Goal: Transaction & Acquisition: Book appointment/travel/reservation

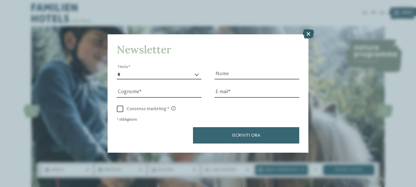
click at [308, 35] on icon at bounding box center [308, 33] width 11 height 9
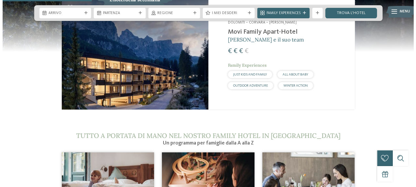
scroll to position [654, 0]
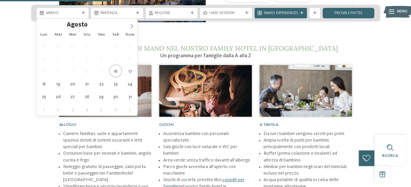
click at [69, 16] on div "Arrivo" at bounding box center [63, 13] width 52 height 10
type div "25.08.2025"
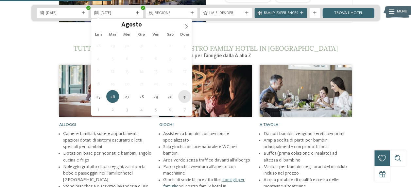
type div "31.08.2025"
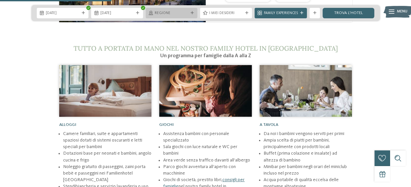
click at [172, 14] on span "Regione" at bounding box center [172, 13] width 34 height 5
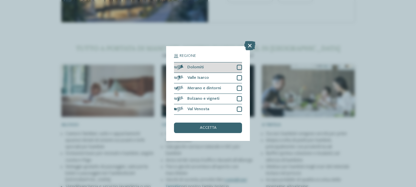
click at [218, 67] on div "Dolomiti" at bounding box center [208, 67] width 68 height 10
click at [212, 125] on div "accetta" at bounding box center [208, 128] width 68 height 10
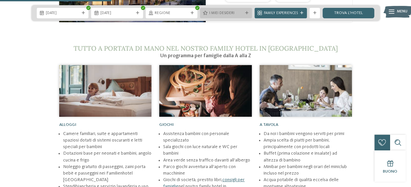
click at [225, 14] on span "I miei desideri" at bounding box center [226, 13] width 34 height 5
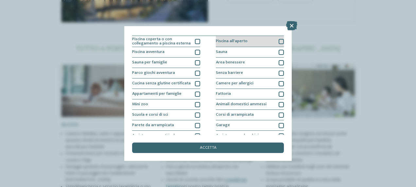
scroll to position [0, 0]
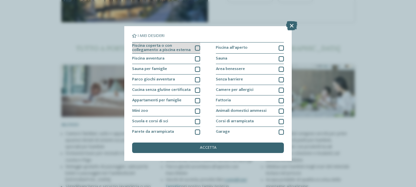
click at [192, 47] on div "Piscina coperta o con collegamento a piscina esterna" at bounding box center [166, 48] width 68 height 11
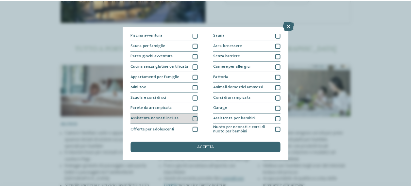
scroll to position [33, 0]
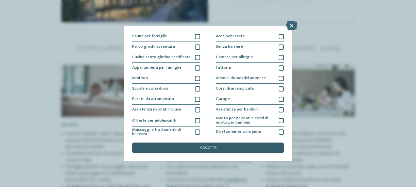
click at [226, 147] on div "accetta" at bounding box center [208, 148] width 152 height 10
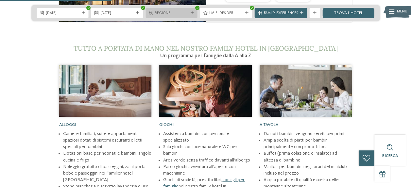
click at [168, 11] on span "Regione" at bounding box center [172, 13] width 34 height 5
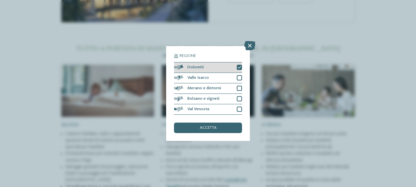
click at [240, 67] on icon at bounding box center [239, 67] width 3 height 3
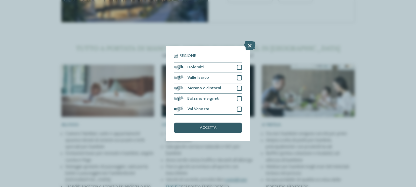
click at [215, 129] on span "accetta" at bounding box center [208, 128] width 17 height 4
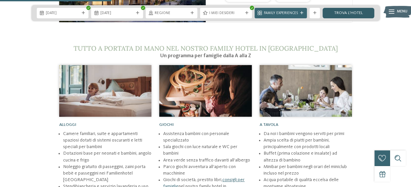
click at [353, 11] on link "trova l’hotel" at bounding box center [349, 13] width 52 height 10
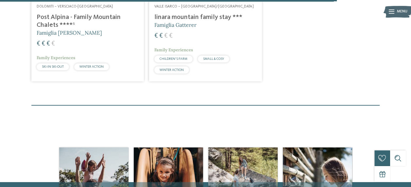
scroll to position [1126, 0]
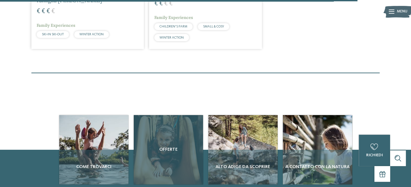
click at [163, 146] on span "Offerte" at bounding box center [168, 149] width 64 height 7
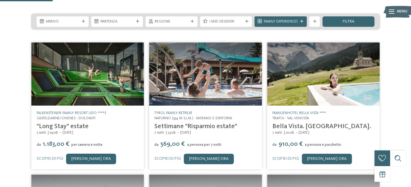
scroll to position [98, 0]
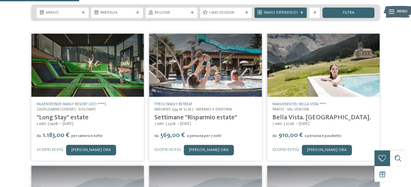
drag, startPoint x: 55, startPoint y: 117, endPoint x: 87, endPoint y: 117, distance: 32.4
click at [87, 122] on div "5 notti 03.08. – [DATE]" at bounding box center [88, 124] width 102 height 5
click at [189, 122] on span "23.08. – [DATE]" at bounding box center [178, 124] width 25 height 4
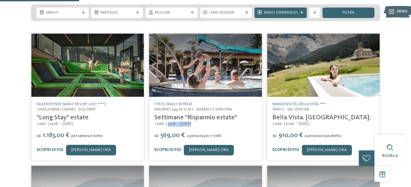
drag, startPoint x: 195, startPoint y: 119, endPoint x: 225, endPoint y: 120, distance: 30.1
click at [225, 120] on div "TYROL family retreat Naturno (554 m s.l.m.) - Merano e dintorni Settimane "Risp…" at bounding box center [205, 128] width 113 height 63
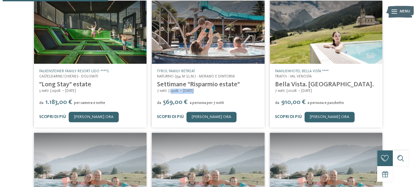
scroll to position [131, 0]
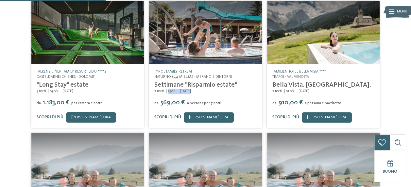
click at [170, 115] on link "Scopri di più" at bounding box center [167, 117] width 27 height 4
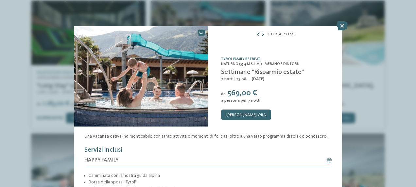
click at [262, 33] on icon at bounding box center [263, 35] width 2 height 4
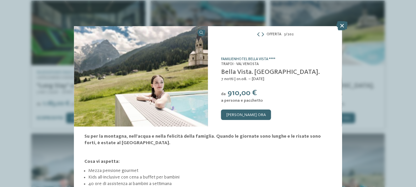
click at [256, 35] on icon at bounding box center [258, 35] width 4 height 4
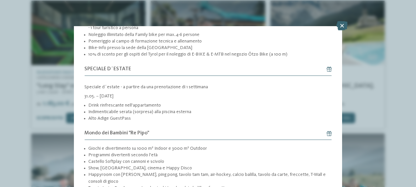
scroll to position [229, 0]
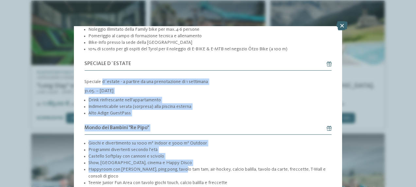
drag, startPoint x: 123, startPoint y: 96, endPoint x: 177, endPoint y: 166, distance: 88.6
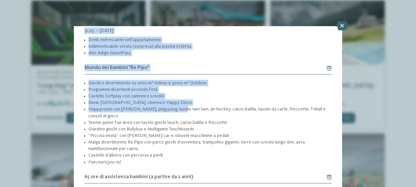
scroll to position [294, 0]
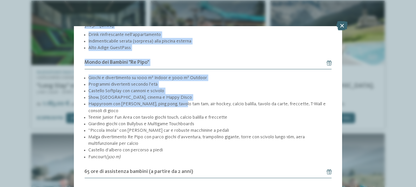
click at [120, 94] on li "Show, [GEOGRAPHIC_DATA], cinema e Happy Disco" at bounding box center [209, 97] width 243 height 7
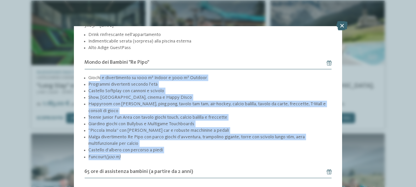
drag, startPoint x: 103, startPoint y: 78, endPoint x: 196, endPoint y: 156, distance: 121.5
click at [196, 156] on ul "Giochi e divertimento su 1000 m² Indoor e 3000 m² Outdoor Programmi divertenti …" at bounding box center [207, 118] width 247 height 86
drag, startPoint x: 196, startPoint y: 156, endPoint x: 127, endPoint y: 127, distance: 75.0
click at [127, 127] on li "“Piccola Imola” con [PERSON_NAME] car e robuste macchinine a pedali" at bounding box center [209, 130] width 243 height 7
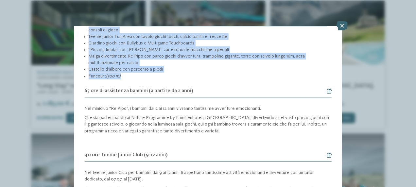
scroll to position [393, 0]
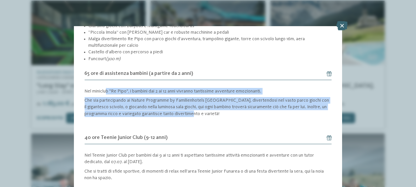
drag, startPoint x: 126, startPoint y: 95, endPoint x: 186, endPoint y: 114, distance: 63.3
click at [186, 114] on div "Nel miniclub "Re Pipo", i bambini dai 2 ai 12 anni vivranno tantissime avventur…" at bounding box center [207, 107] width 247 height 38
drag, startPoint x: 186, startPoint y: 114, endPoint x: 137, endPoint y: 97, distance: 52.3
click at [137, 97] on p "Che sia partecipando ai Nature Programme by Familienhotels [GEOGRAPHIC_DATA], d…" at bounding box center [207, 107] width 247 height 20
click at [105, 89] on p "Nel miniclub "Re Pipo", i bambini dai 2 ai 12 anni vivranno tantissime avventur…" at bounding box center [207, 91] width 247 height 7
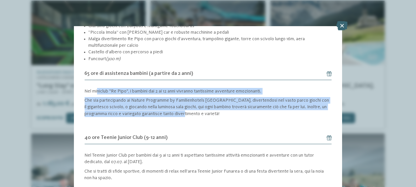
drag, startPoint x: 97, startPoint y: 88, endPoint x: 179, endPoint y: 114, distance: 86.1
click at [179, 114] on div "Nel miniclub "Re Pipo", i bambini dai 2 ai 12 anni vivranno tantissime avventur…" at bounding box center [207, 107] width 247 height 38
drag, startPoint x: 179, startPoint y: 114, endPoint x: 133, endPoint y: 103, distance: 46.7
click at [133, 103] on p "Che sia partecipando ai Nature Programme by Familienhotels [GEOGRAPHIC_DATA], d…" at bounding box center [207, 107] width 247 height 20
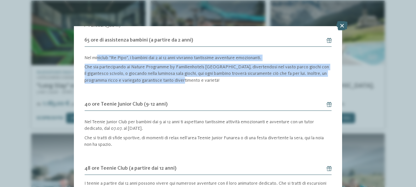
scroll to position [458, 0]
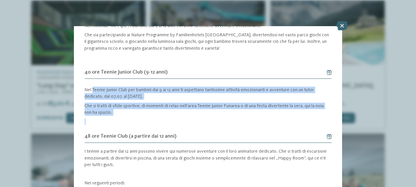
drag, startPoint x: 92, startPoint y: 83, endPoint x: 139, endPoint y: 114, distance: 56.8
click at [139, 114] on div "Nel Teenie Junior Club per bambini dai 9 ai 12 anni ti aspettano tantissime att…" at bounding box center [207, 104] width 247 height 41
drag, startPoint x: 139, startPoint y: 114, endPoint x: 104, endPoint y: 101, distance: 37.4
click at [103, 103] on p "Che si tratti di sfide sportive, di momenti di relax nell’area Teenie Junior Fu…" at bounding box center [207, 109] width 247 height 13
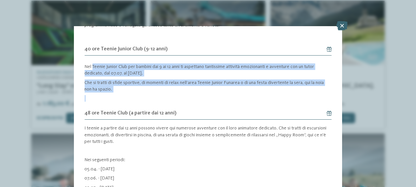
scroll to position [523, 0]
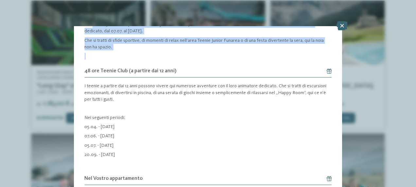
drag, startPoint x: 132, startPoint y: 130, endPoint x: 139, endPoint y: 154, distance: 24.6
click at [139, 154] on div "I teenie a partire dai 12 anni possono vivere qui numerose avventure con il lor…" at bounding box center [207, 125] width 247 height 95
drag, startPoint x: 139, startPoint y: 154, endPoint x: 117, endPoint y: 132, distance: 31.2
click at [117, 133] on p "07.06. - [DATE]" at bounding box center [207, 136] width 247 height 7
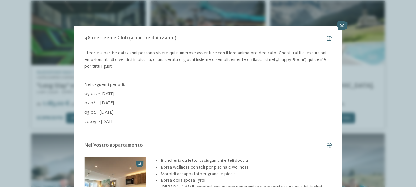
scroll to position [589, 0]
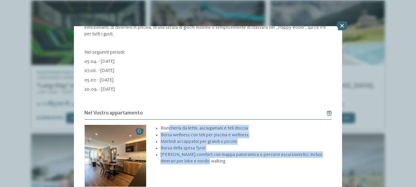
drag, startPoint x: 167, startPoint y: 124, endPoint x: 225, endPoint y: 159, distance: 66.9
click at [225, 159] on ul "Biancheria da letto, asciugamani e teli doccia Borsa wellness con teli per pisc…" at bounding box center [244, 145] width 175 height 40
drag, startPoint x: 225, startPoint y: 159, endPoint x: 192, endPoint y: 136, distance: 39.7
click at [192, 138] on li "Morbidi accappatoi per grandi e piccini" at bounding box center [246, 141] width 171 height 7
click at [192, 132] on li "Borsa wellness con teli per piscina e wellness" at bounding box center [246, 135] width 171 height 7
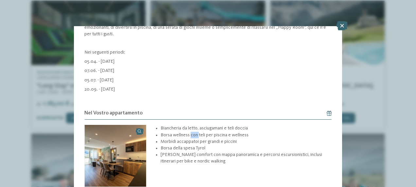
click at [192, 132] on li "Borsa wellness con teli per piscina e wellness" at bounding box center [246, 135] width 171 height 7
drag, startPoint x: 192, startPoint y: 132, endPoint x: 183, endPoint y: 140, distance: 12.0
click at [183, 140] on li "Morbidi accappatoi per grandi e piccini" at bounding box center [246, 141] width 171 height 7
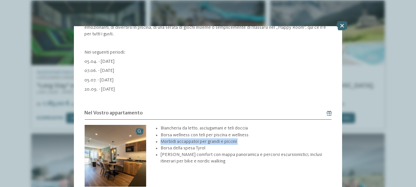
click at [183, 140] on li "Morbidi accappatoi per grandi e piccini" at bounding box center [246, 141] width 171 height 7
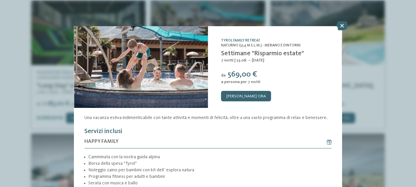
scroll to position [0, 0]
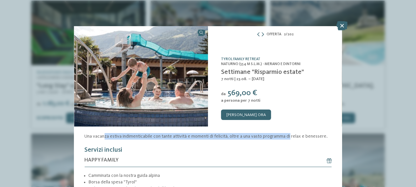
drag, startPoint x: 157, startPoint y: 135, endPoint x: 290, endPoint y: 135, distance: 132.5
click at [290, 135] on p "Una vacanza estiva indimenticabile con tante attività e momenti di felicità, ol…" at bounding box center [207, 136] width 247 height 7
click at [224, 136] on p "Una vacanza estiva indimenticabile con tante attività e momenti di felicità, ol…" at bounding box center [207, 136] width 247 height 7
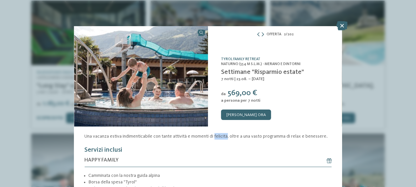
click at [224, 136] on p "Una vacanza estiva indimenticabile con tante attività e momenti di felicità, ol…" at bounding box center [207, 136] width 247 height 7
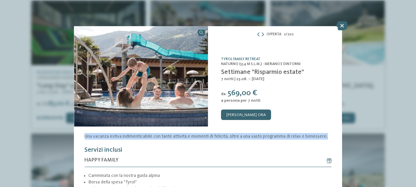
click at [224, 136] on p "Una vacanza estiva indimenticabile con tante attività e momenti di felicità, ol…" at bounding box center [207, 136] width 247 height 7
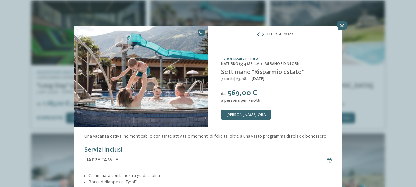
drag, startPoint x: 224, startPoint y: 136, endPoint x: 256, endPoint y: 35, distance: 106.0
click at [256, 35] on icon at bounding box center [258, 35] width 4 height 4
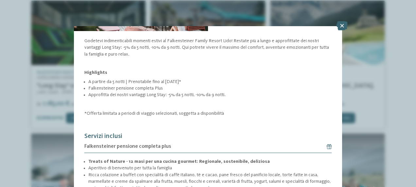
scroll to position [98, 0]
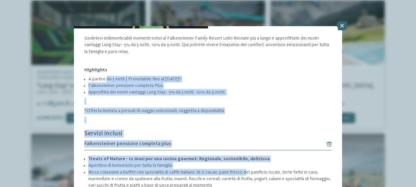
drag, startPoint x: 165, startPoint y: 78, endPoint x: 241, endPoint y: 170, distance: 119.4
click at [241, 170] on div "Godetevi indimenticabili momenti estivi al Falkensteiner Family Resort Lido! Re…" at bounding box center [208, 167] width 268 height 264
click at [164, 162] on li "Aperitivo di benvenuto per tutta la famiglia" at bounding box center [209, 165] width 243 height 7
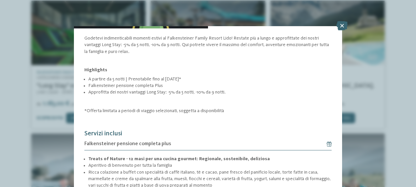
click at [159, 160] on li "Treats of Nature - 12 masi per una cucina gourmet: Regionale, sostenibile, deli…" at bounding box center [209, 159] width 243 height 7
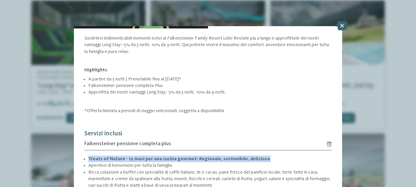
click at [159, 160] on li "Treats of Nature - 12 masi per una cucina gourmet: Regionale, sostenibile, deli…" at bounding box center [209, 159] width 243 height 7
click at [160, 157] on strong "Treats of Nature - 12 masi per una cucina gourmet: Regionale, sostenibile, deli…" at bounding box center [179, 159] width 182 height 5
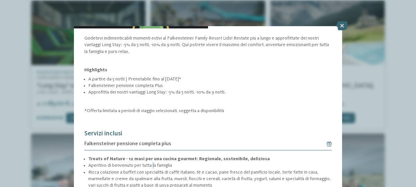
drag, startPoint x: 160, startPoint y: 157, endPoint x: 153, endPoint y: 166, distance: 10.7
click at [153, 166] on li "Aperitivo di benvenuto per tutta la famiglia" at bounding box center [209, 165] width 243 height 7
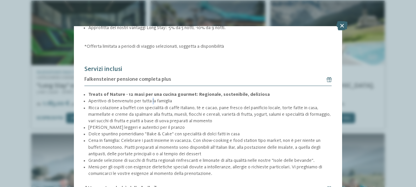
scroll to position [164, 0]
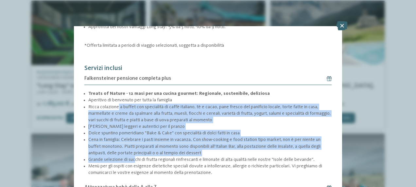
drag, startPoint x: 133, startPoint y: 156, endPoint x: 135, endPoint y: 161, distance: 5.0
click at [135, 161] on ul "Treats of Nature - 12 masi per una cucina gourmet: Regionale, sostenibile, deli…" at bounding box center [207, 133] width 247 height 86
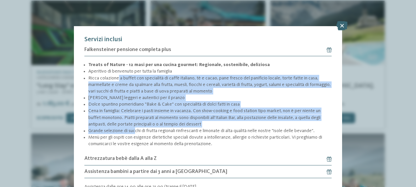
scroll to position [221, 0]
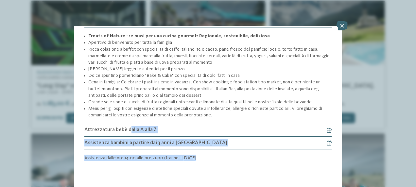
drag, startPoint x: 127, startPoint y: 129, endPoint x: 203, endPoint y: 153, distance: 80.3
click at [203, 153] on div "Falkensteiner pensione completa plus Treats of Nature - 12 masi per una cucina …" at bounding box center [207, 95] width 247 height 161
drag, startPoint x: 203, startPoint y: 153, endPoint x: 167, endPoint y: 144, distance: 37.1
click at [167, 144] on span "Assistenza bambini a partire dai 3 anni a [GEOGRAPHIC_DATA]" at bounding box center [155, 142] width 143 height 7
click at [107, 139] on span "Assistenza bambini a partire dai 3 anni a [GEOGRAPHIC_DATA]" at bounding box center [155, 142] width 143 height 7
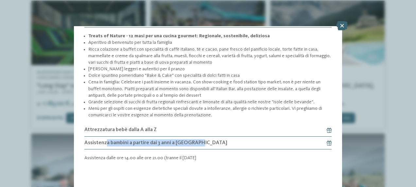
drag, startPoint x: 105, startPoint y: 140, endPoint x: 231, endPoint y: 140, distance: 125.6
click at [231, 140] on h6 "Assistenza bambini a partire dai 3 anni a [GEOGRAPHIC_DATA]" at bounding box center [207, 143] width 247 height 13
drag, startPoint x: 231, startPoint y: 140, endPoint x: 193, endPoint y: 140, distance: 38.3
click at [193, 140] on span "Assistenza bambini a partire dai 3 anni a [GEOGRAPHIC_DATA]" at bounding box center [155, 142] width 143 height 7
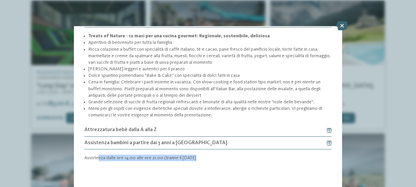
drag, startPoint x: 114, startPoint y: 157, endPoint x: 200, endPoint y: 157, distance: 85.1
click at [200, 157] on p "Assistenza dalle ore 14.00 alle ore 21.00 (tranne il [DATE]" at bounding box center [207, 158] width 247 height 7
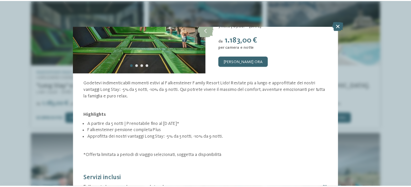
scroll to position [0, 0]
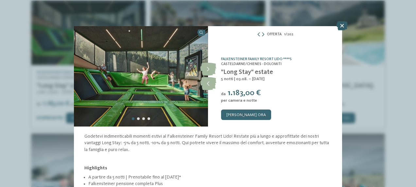
click at [340, 25] on icon at bounding box center [342, 25] width 11 height 9
